Goal: Task Accomplishment & Management: Use online tool/utility

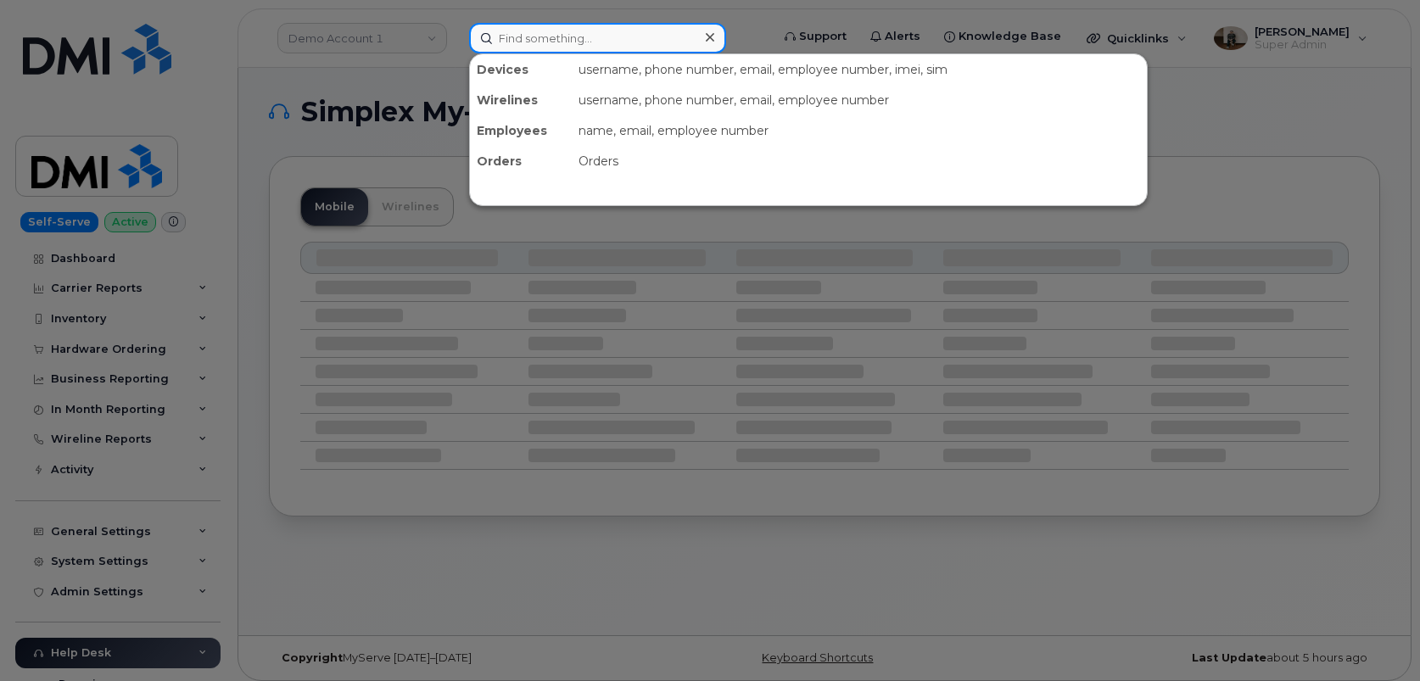
click at [539, 48] on input at bounding box center [597, 38] width 257 height 31
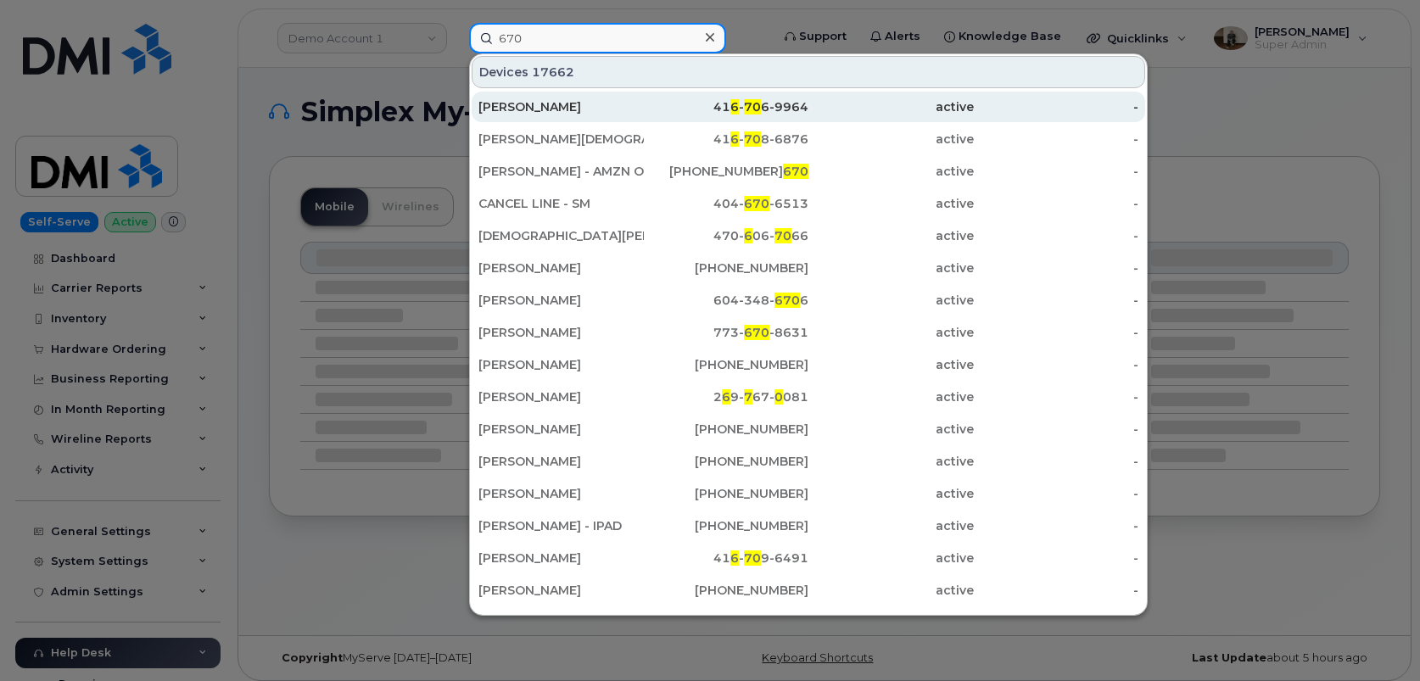
type input "670"
click at [533, 109] on div "[PERSON_NAME]" at bounding box center [560, 106] width 165 height 17
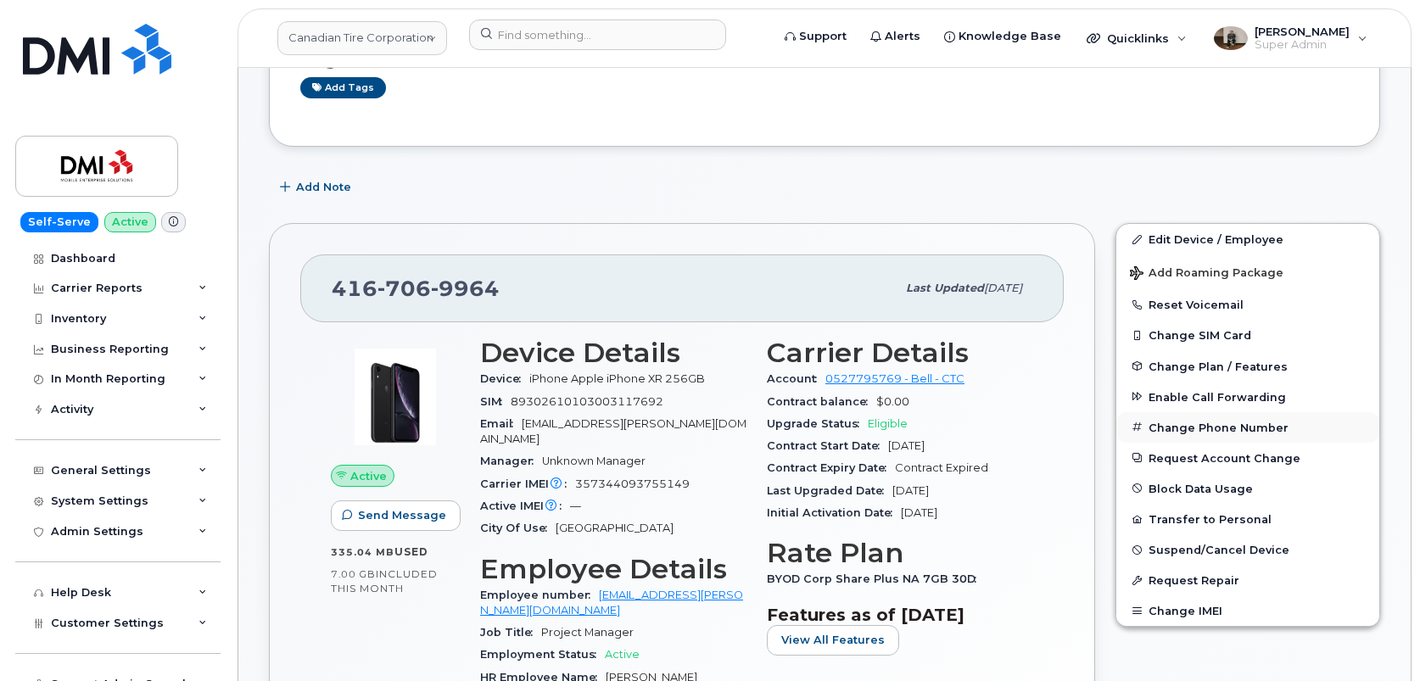
scroll to position [181, 0]
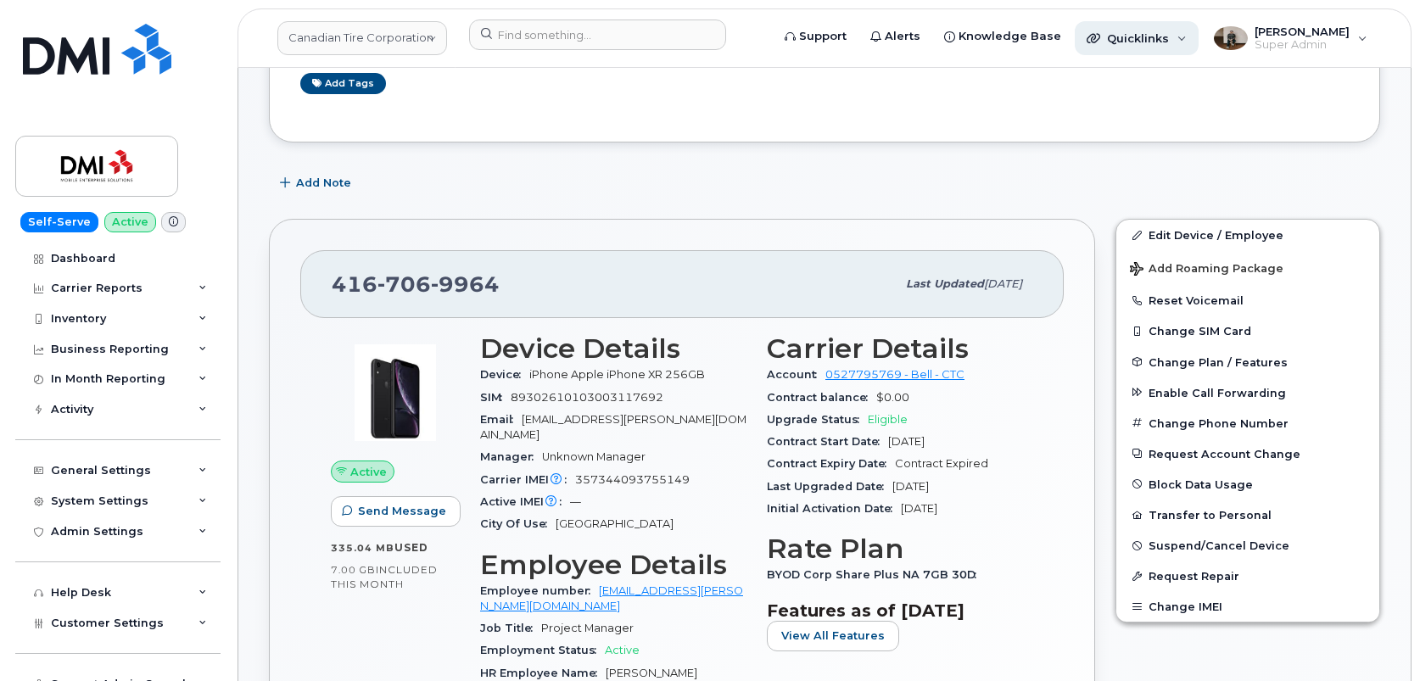
click at [1135, 42] on span "Quicklinks" at bounding box center [1138, 38] width 62 height 14
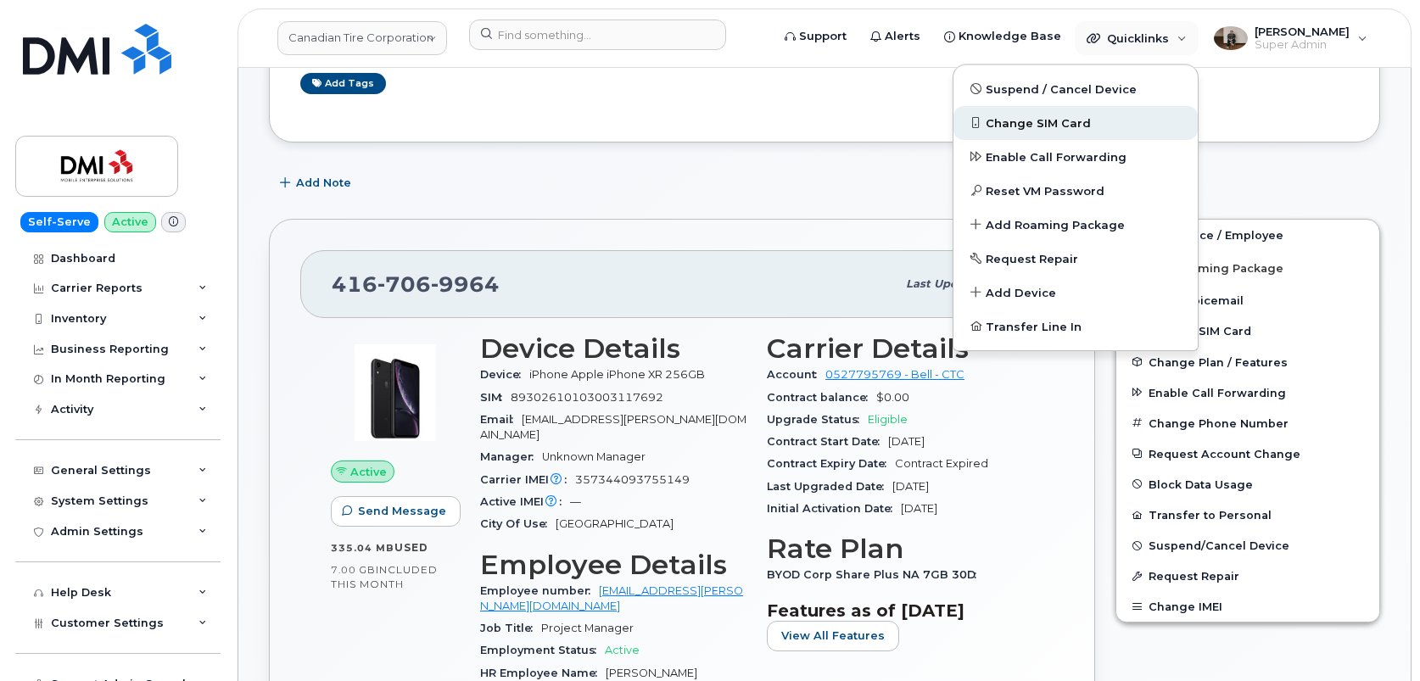
click at [1029, 127] on span "Change SIM Card" at bounding box center [1037, 123] width 105 height 17
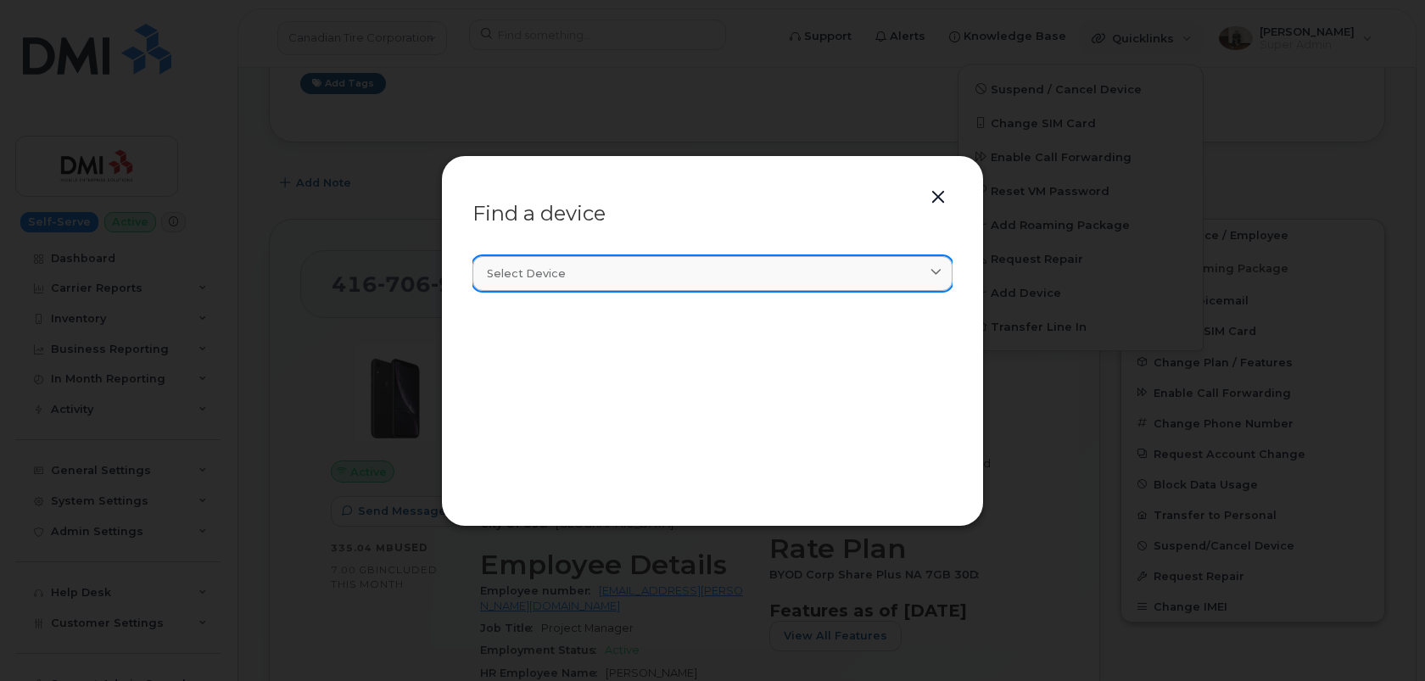
click at [869, 276] on div "Select device" at bounding box center [712, 273] width 451 height 16
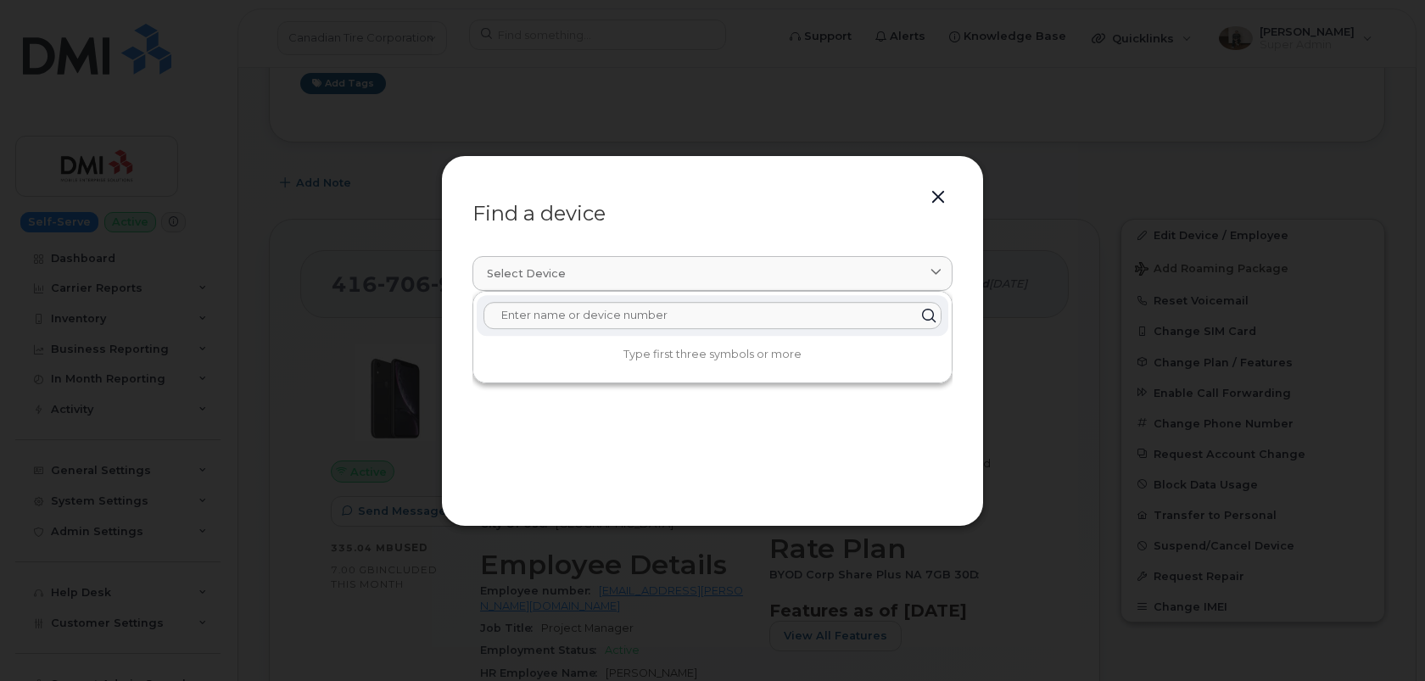
click at [933, 202] on button "button" at bounding box center [937, 198] width 25 height 24
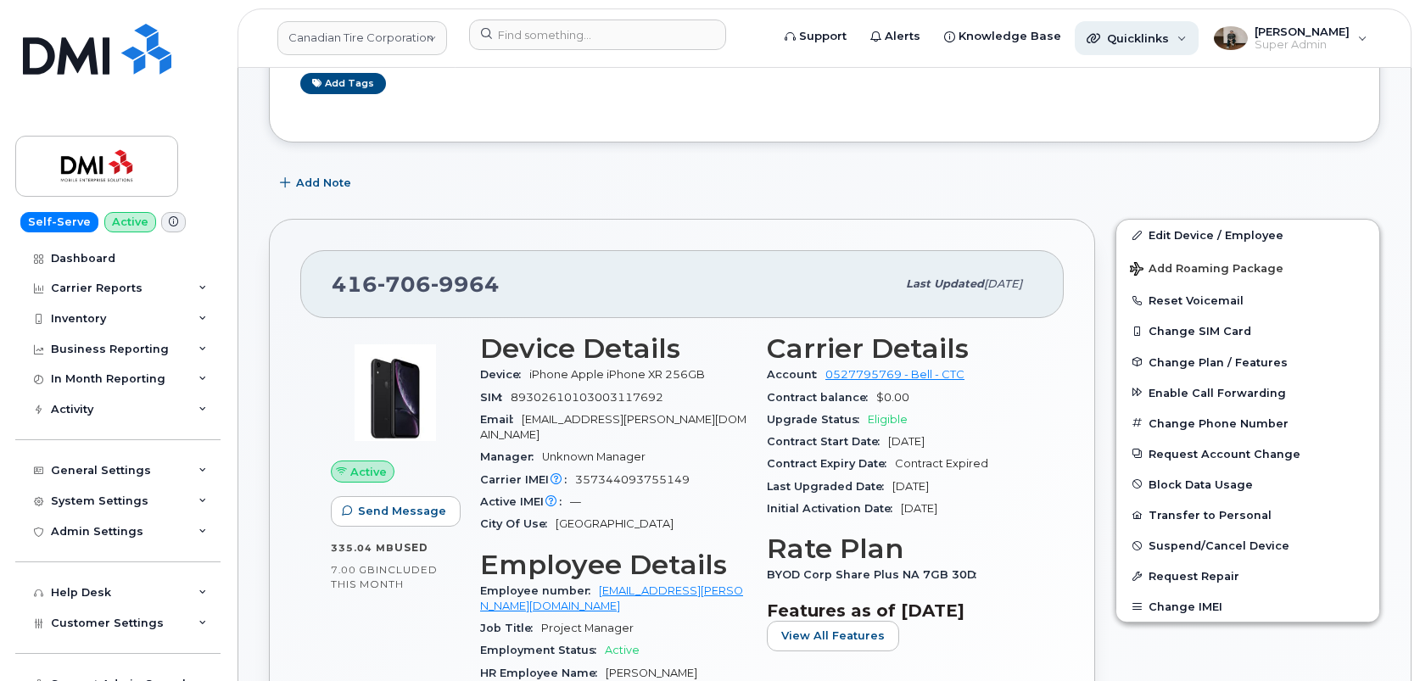
click at [1157, 33] on span "Quicklinks" at bounding box center [1138, 38] width 62 height 14
